Goal: Information Seeking & Learning: Learn about a topic

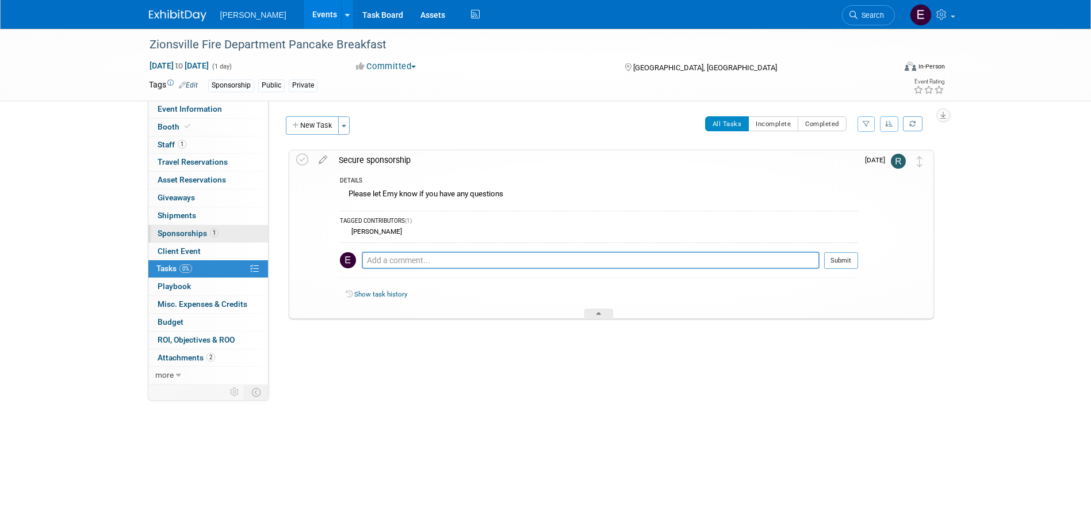
click at [208, 232] on span "Sponsorships 1" at bounding box center [188, 232] width 61 height 9
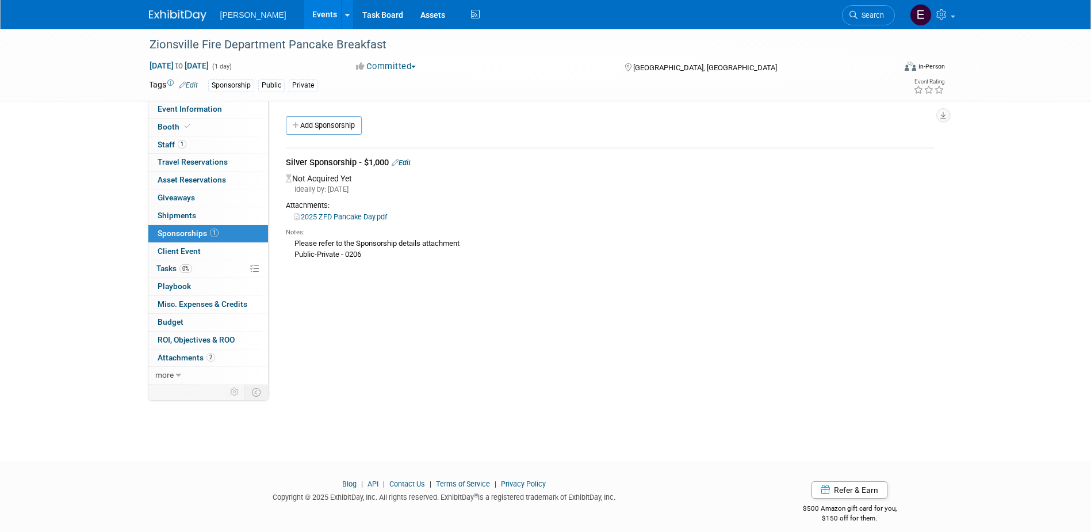
drag, startPoint x: 999, startPoint y: 334, endPoint x: 968, endPoint y: 335, distance: 31.1
click at [999, 334] on div "Zionsville Fire Department Pancake Breakfast Oct 4, 2025 to Oct 4, 2025 (1 day)…" at bounding box center [545, 235] width 1091 height 412
click at [227, 272] on link "0% Tasks 0%" at bounding box center [208, 268] width 120 height 17
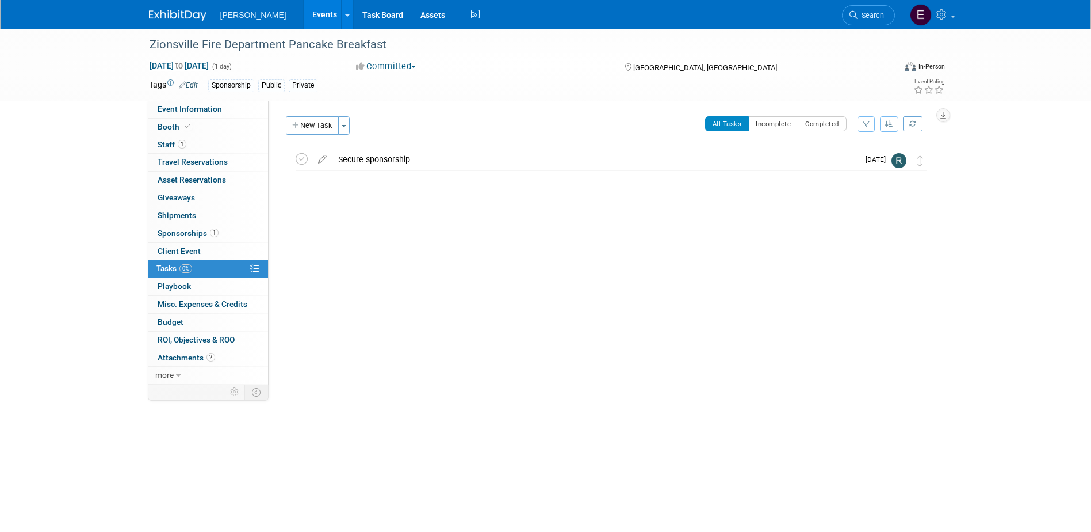
click at [225, 236] on link "1 Sponsorships 1" at bounding box center [208, 233] width 120 height 17
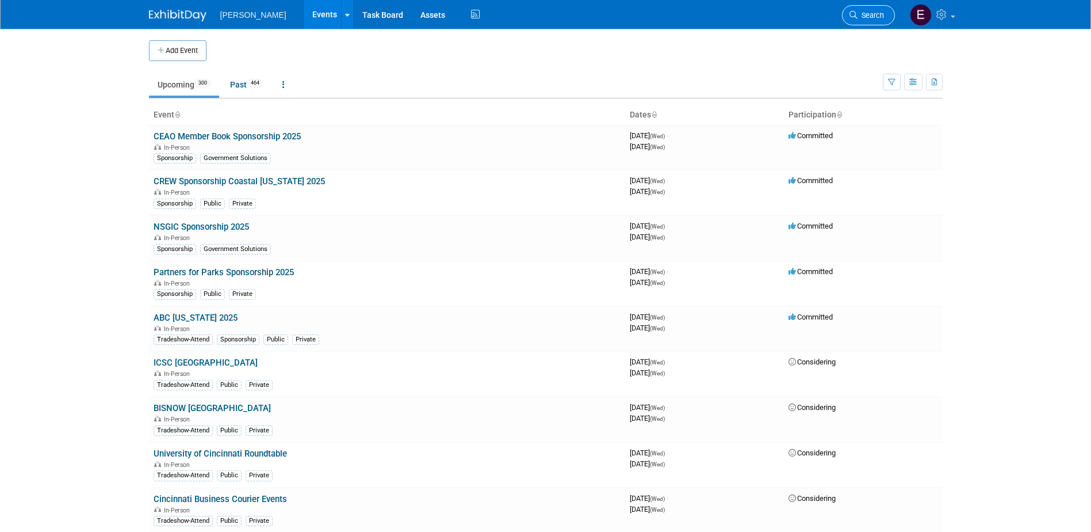
click at [865, 20] on link "Search" at bounding box center [868, 15] width 53 height 20
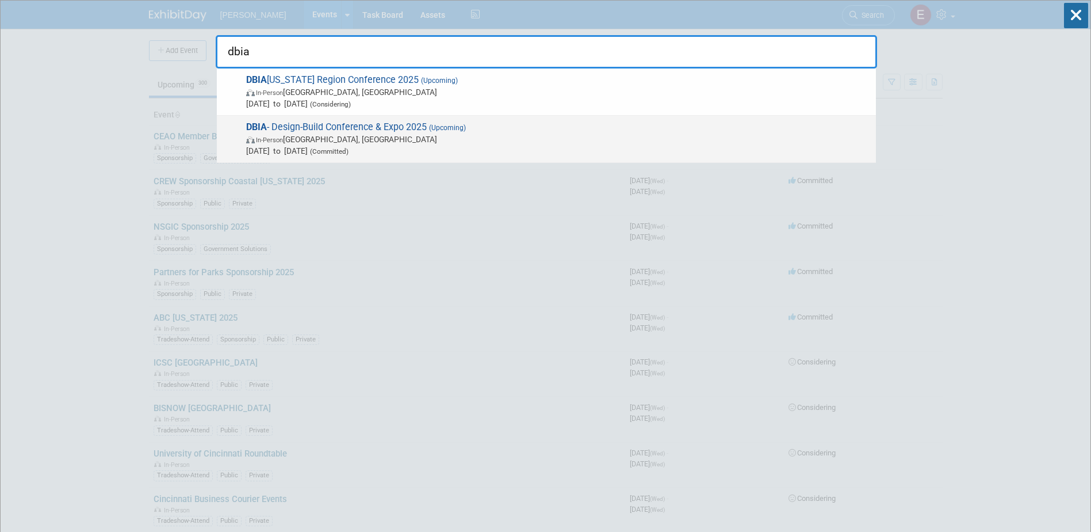
type input "dbia"
click at [359, 127] on span "DBIA - Design-Build Conference & Expo 2025 (Upcoming) In-Person Las Vegas, NV N…" at bounding box center [557, 138] width 628 height 35
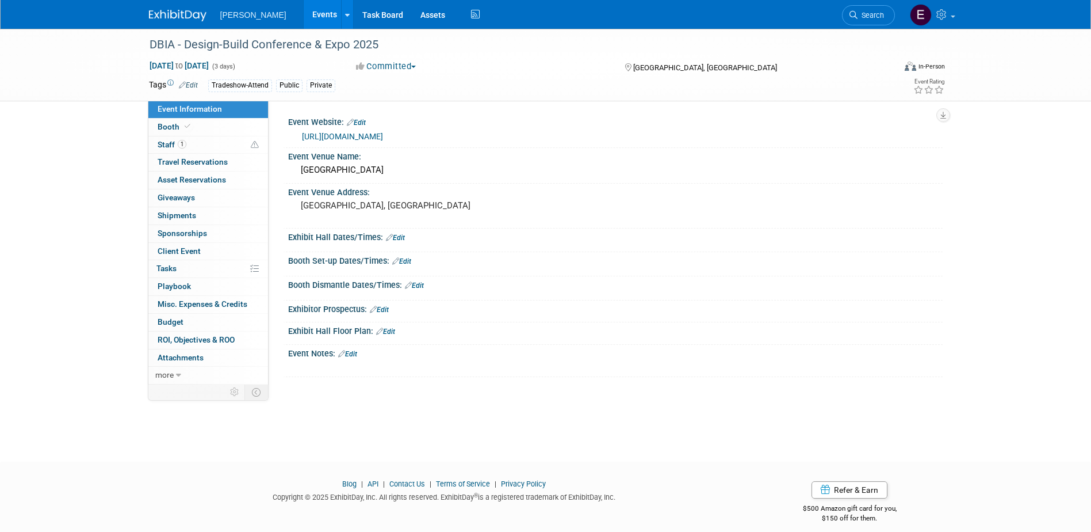
click at [965, 322] on div "DBIA - Design-Build Conference & Expo 2025 Nov 5, 2025 to Nov 7, 2025 (3 days) …" at bounding box center [545, 235] width 1091 height 412
click at [223, 145] on link "1 Staff 1" at bounding box center [208, 144] width 120 height 17
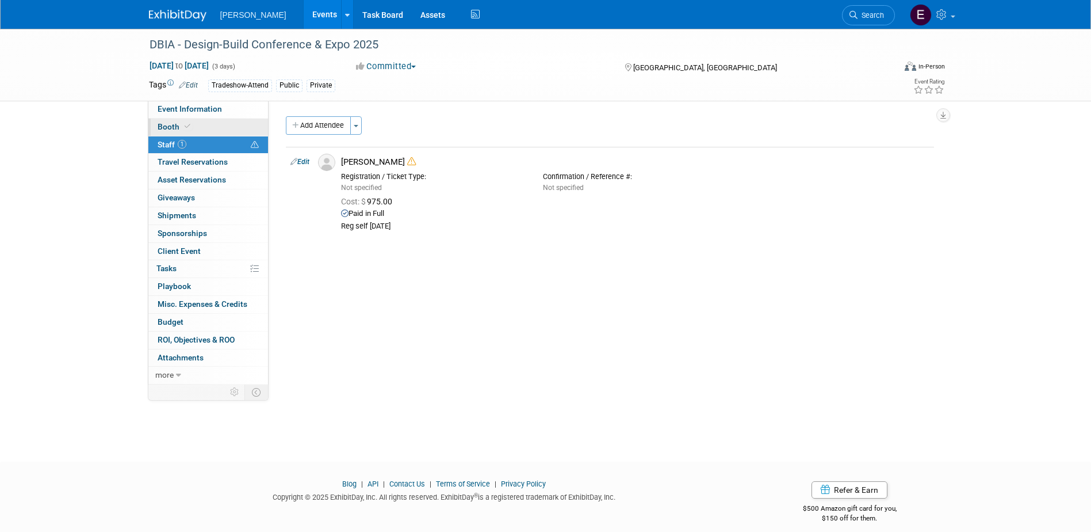
click at [205, 127] on link "Booth" at bounding box center [208, 127] width 120 height 17
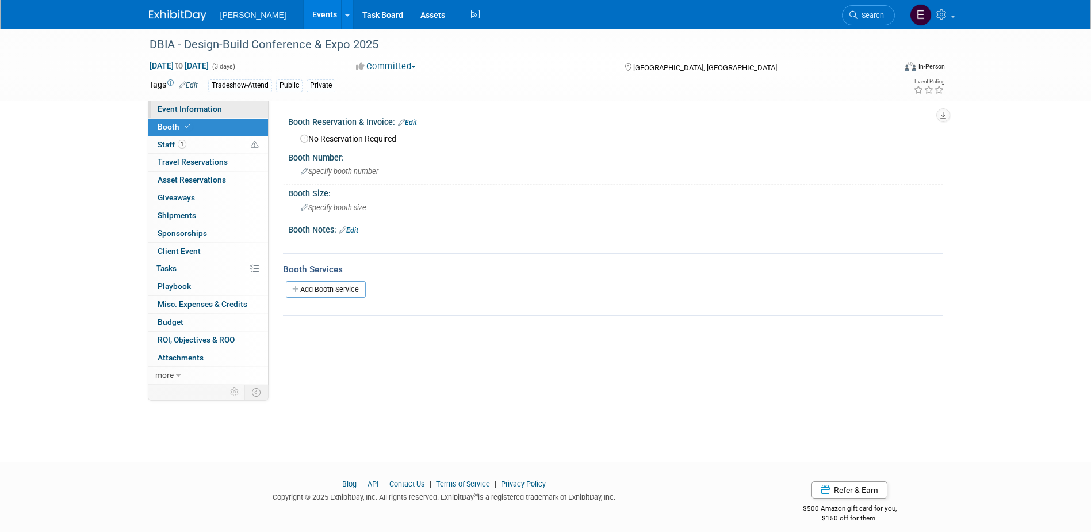
click at [215, 112] on span "Event Information" at bounding box center [190, 108] width 64 height 9
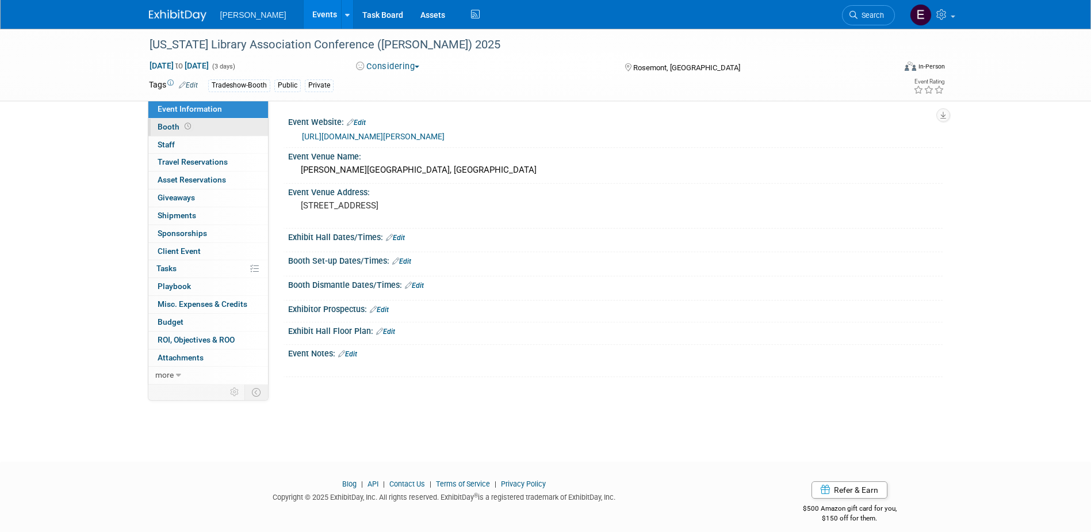
click at [204, 127] on link "Booth" at bounding box center [208, 127] width 120 height 17
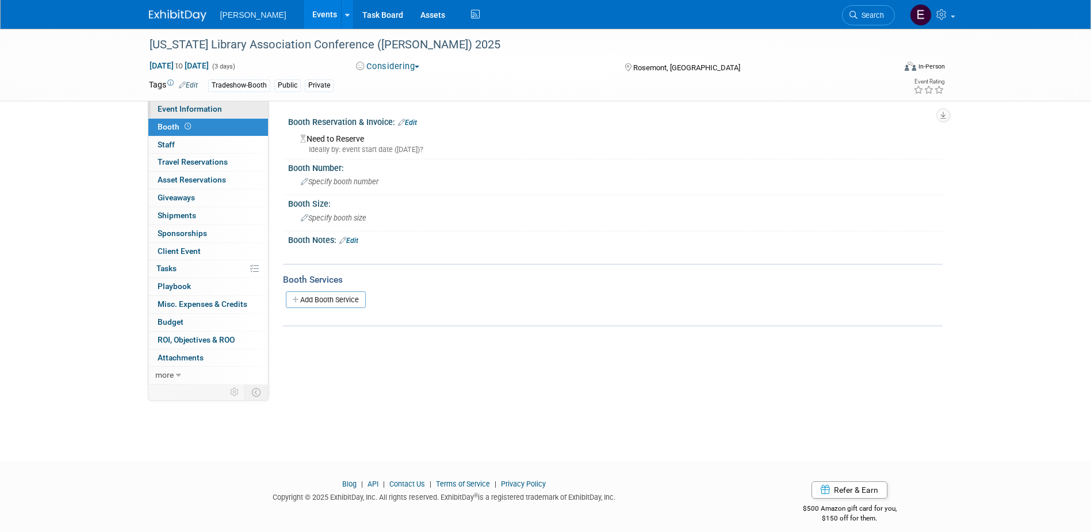
click at [211, 112] on span "Event Information" at bounding box center [190, 108] width 64 height 9
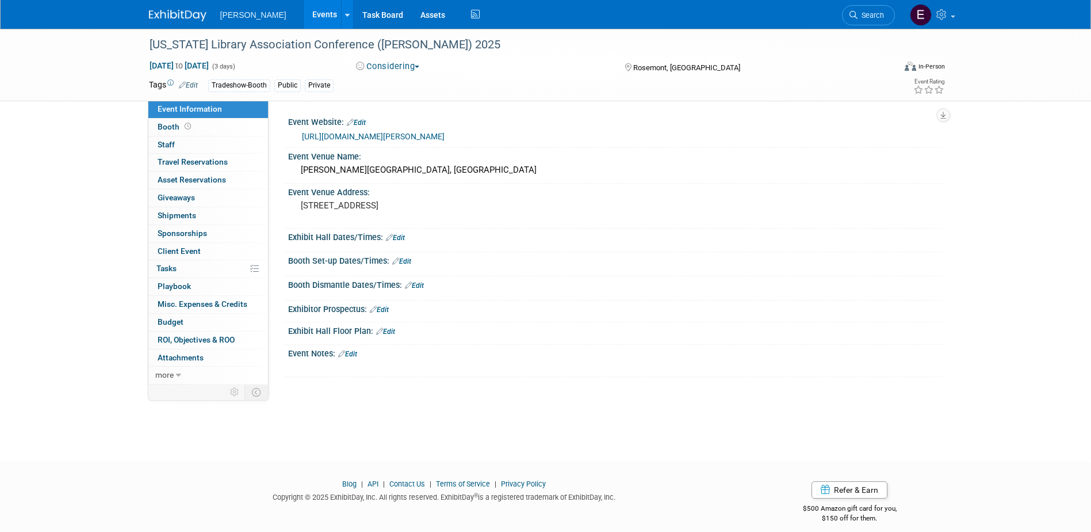
click at [403, 132] on link "[URL][DOMAIN_NAME][PERSON_NAME]" at bounding box center [373, 136] width 143 height 9
